Goal: Entertainment & Leisure: Consume media (video, audio)

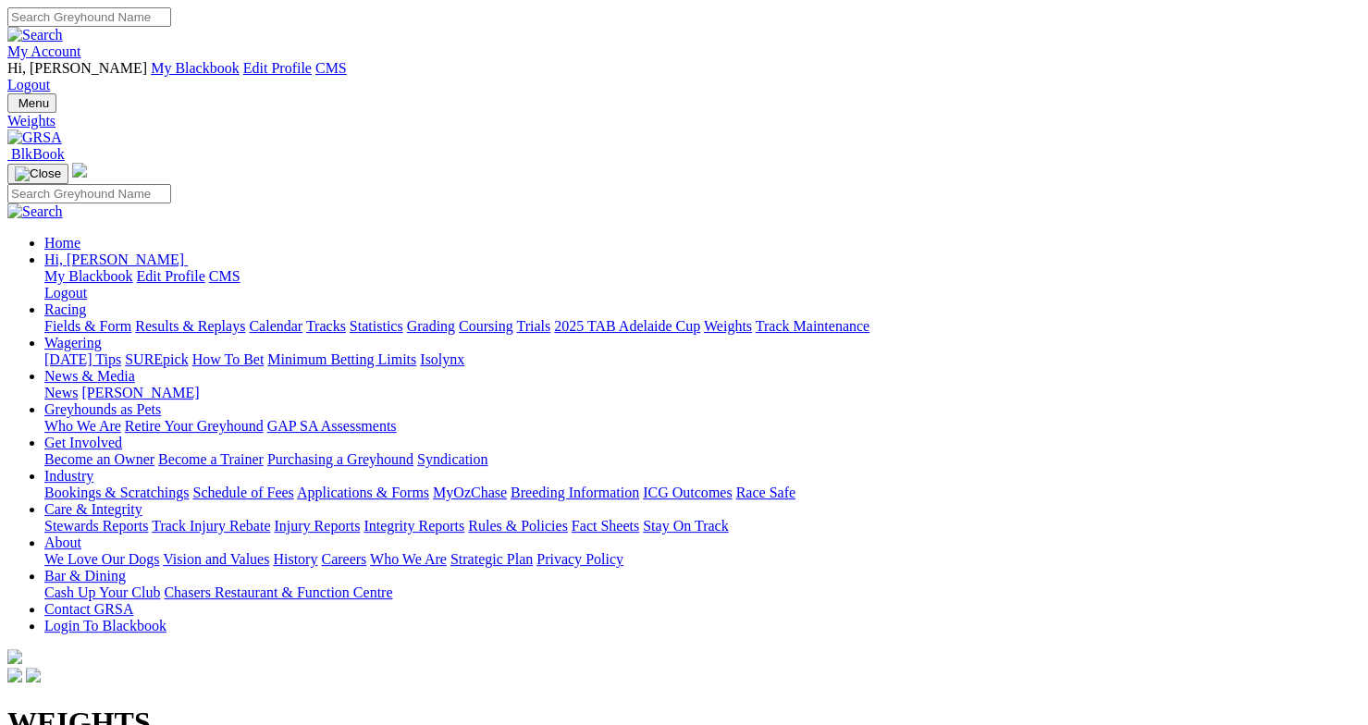
click at [76, 318] on link "Fields & Form" at bounding box center [87, 326] width 87 height 16
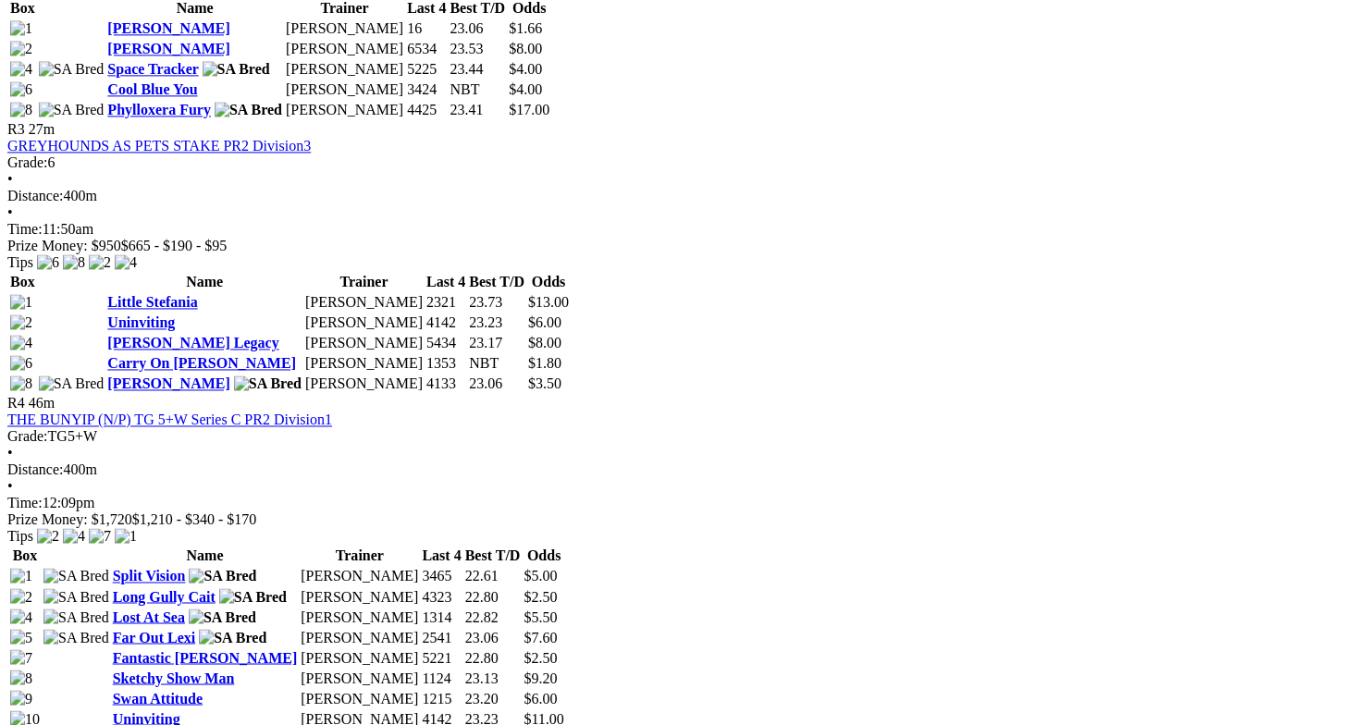
scroll to position [1348, 0]
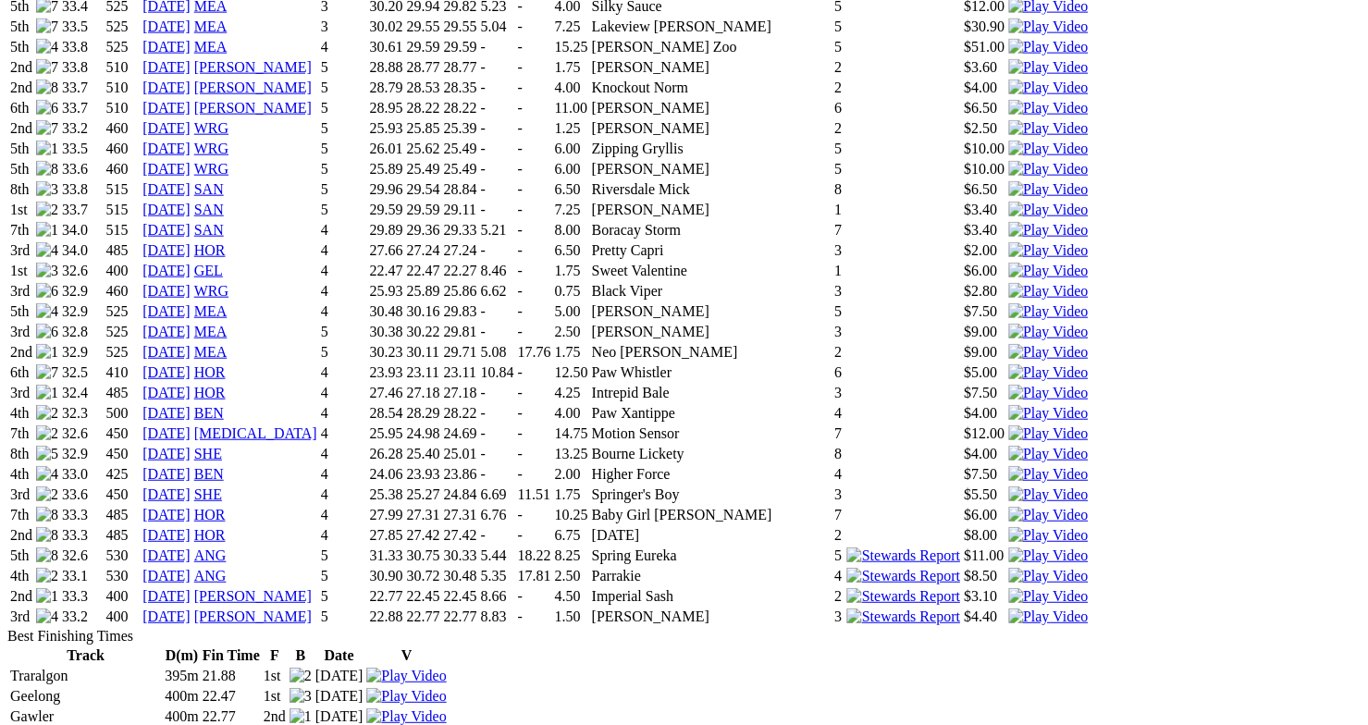
scroll to position [2538, 0]
click at [1008, 526] on img at bounding box center [1048, 534] width 80 height 17
click at [1008, 587] on img at bounding box center [1048, 595] width 80 height 17
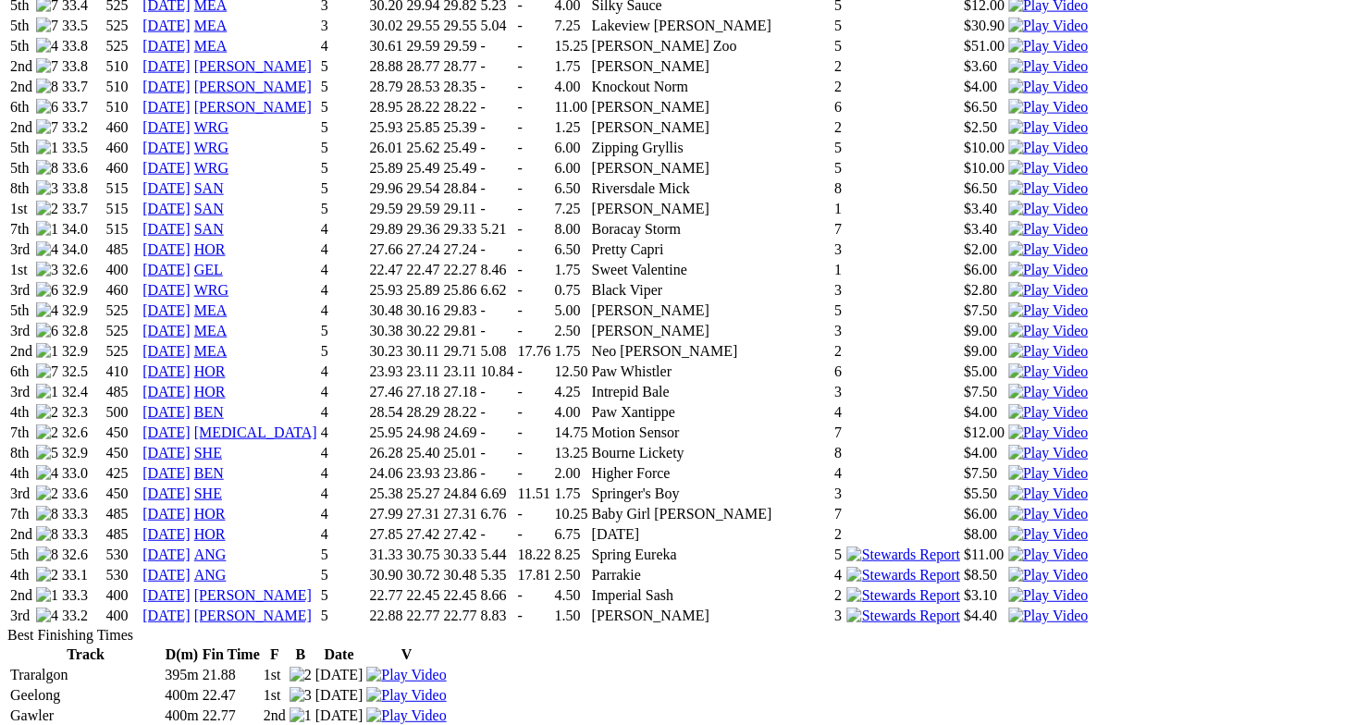
click at [1008, 608] on img at bounding box center [1048, 616] width 80 height 17
